Goal: Transaction & Acquisition: Purchase product/service

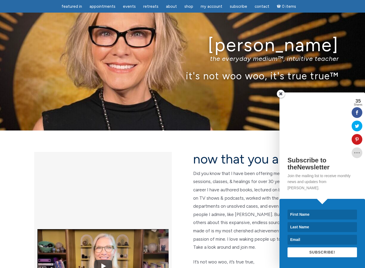
scroll to position [14, 0]
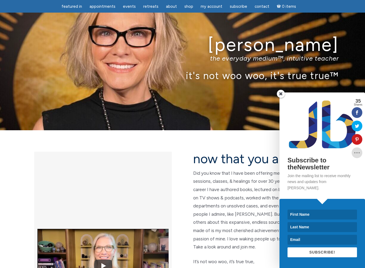
click at [282, 98] on span at bounding box center [281, 94] width 8 height 8
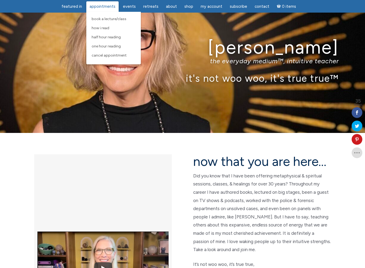
scroll to position [11, 0]
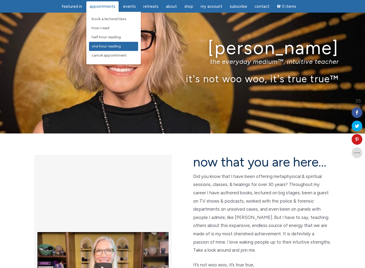
click at [123, 49] on link "One Hour Reading" at bounding box center [113, 46] width 49 height 9
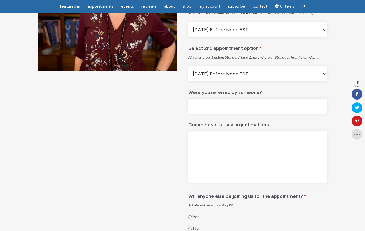
scroll to position [120, 0]
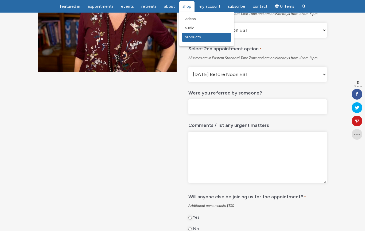
click at [198, 41] on link "Products" at bounding box center [206, 37] width 49 height 9
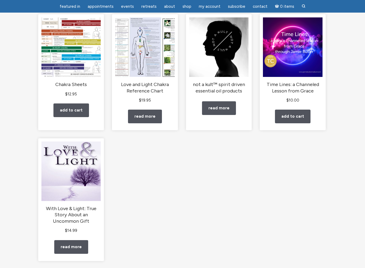
scroll to position [84, 0]
